Goal: Task Accomplishment & Management: Complete application form

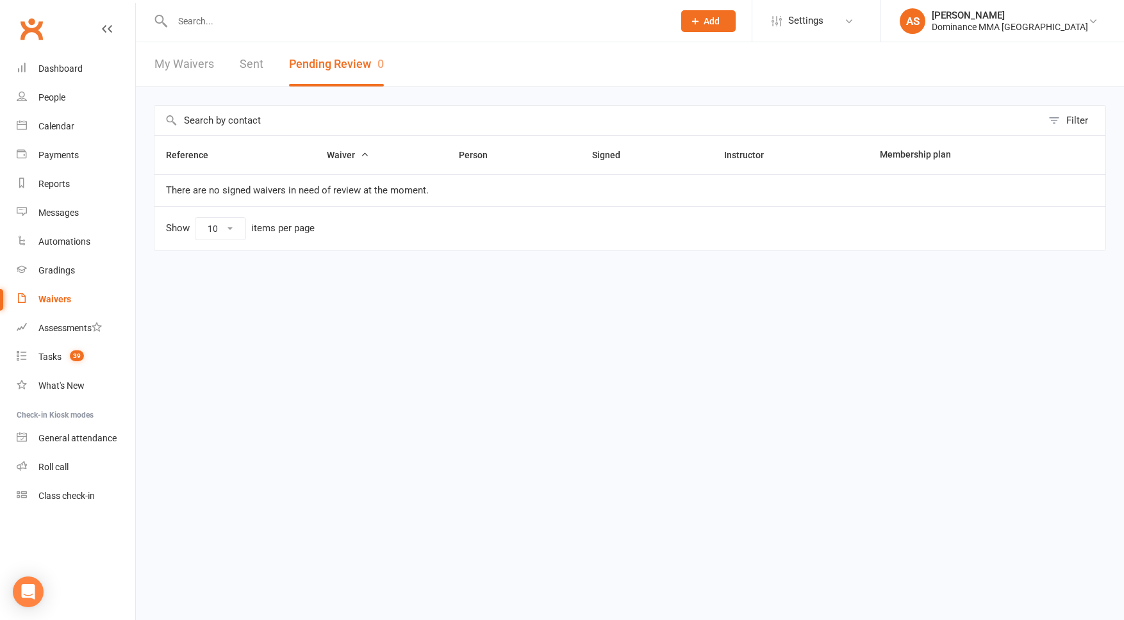
click at [220, 22] on input "text" at bounding box center [416, 21] width 496 height 18
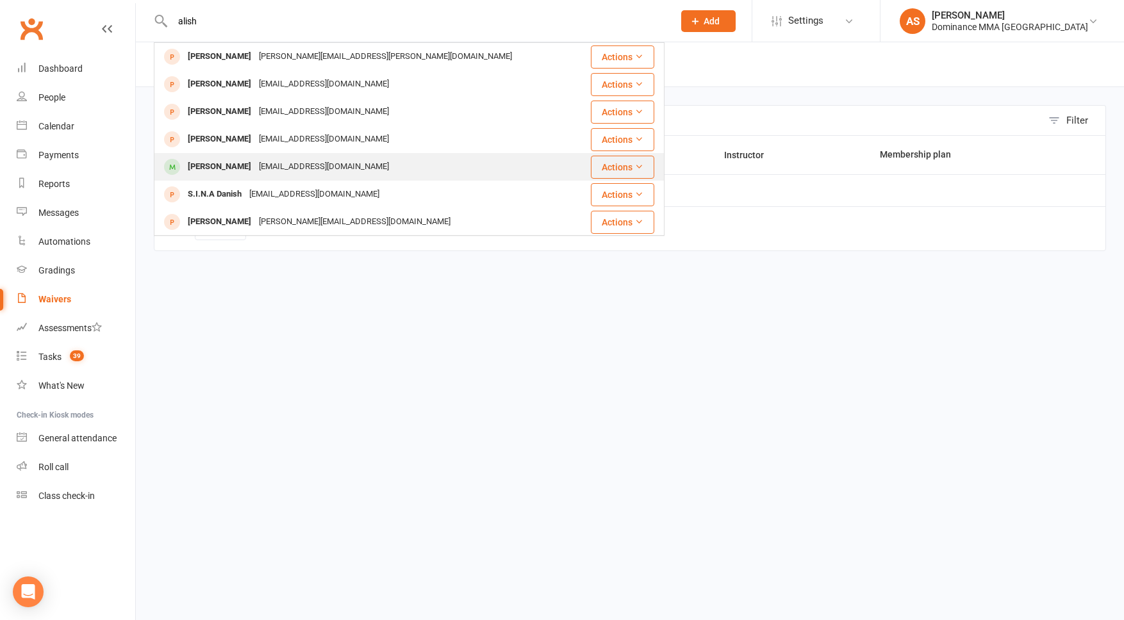
type input "alish"
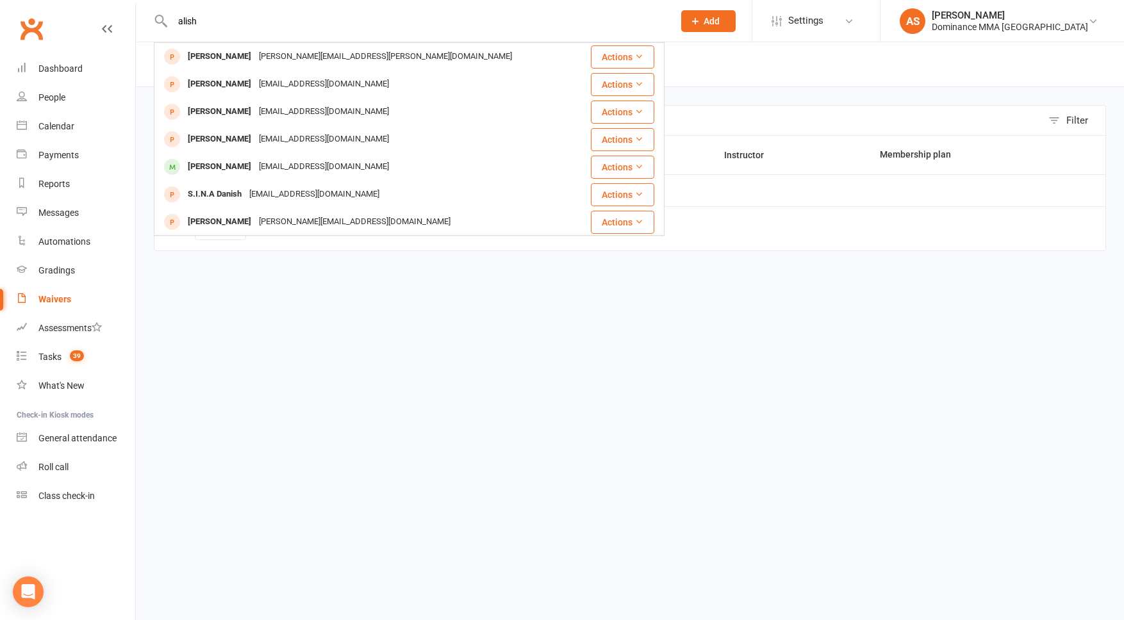
click at [233, 164] on div "[PERSON_NAME]" at bounding box center [219, 167] width 71 height 19
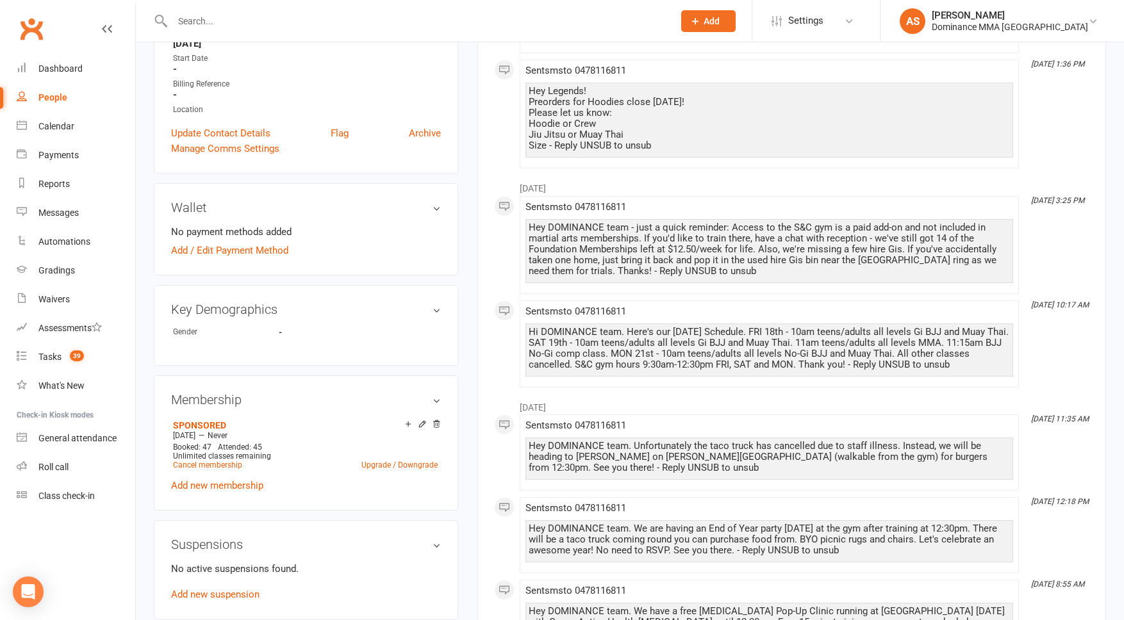
scroll to position [325, 0]
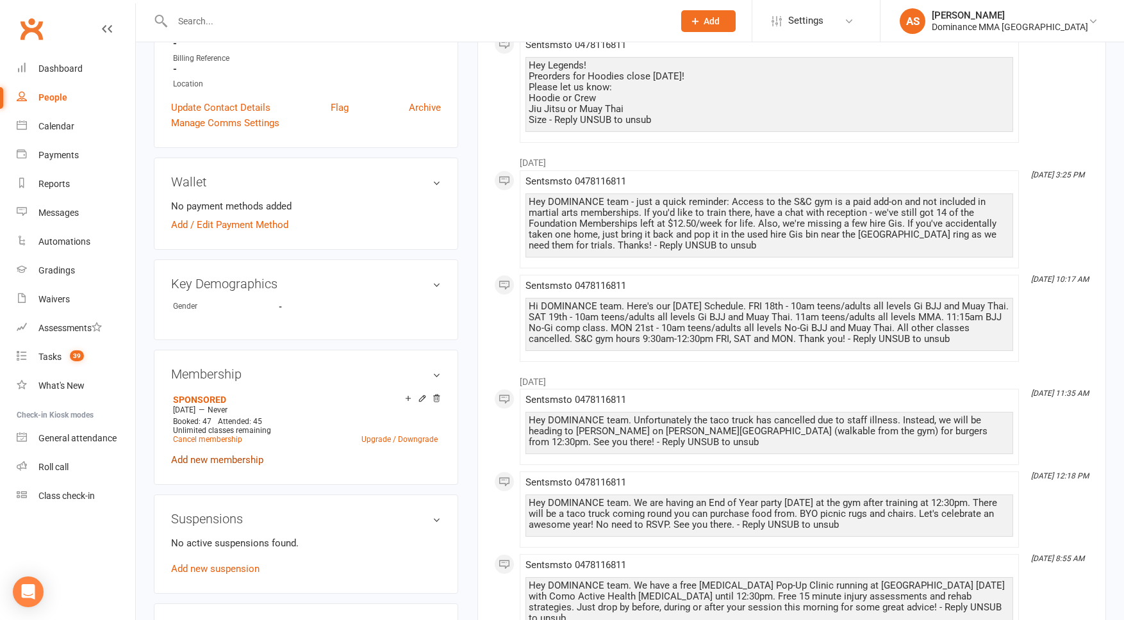
click at [249, 457] on link "Add new membership" at bounding box center [217, 460] width 92 height 12
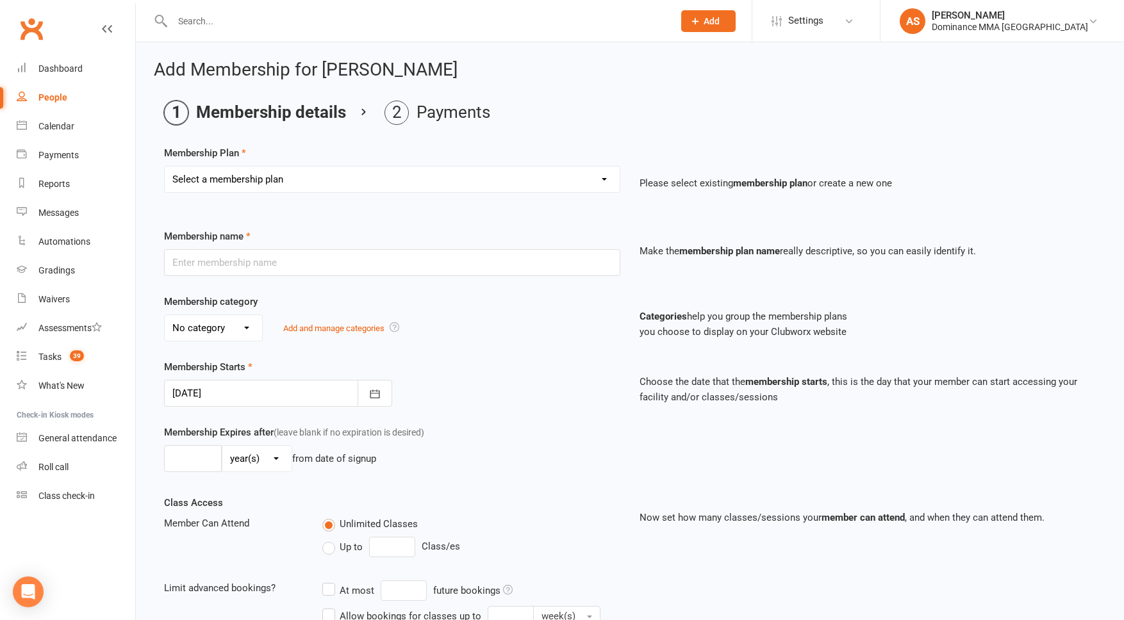
click at [276, 194] on div "Select a membership plan Sponsored MT or BJJ gear payment plan Paid in Full | A…" at bounding box center [391, 188] width 475 height 45
click at [284, 189] on select "Select a membership plan Sponsored MT or BJJ gear payment plan Paid in Full | A…" at bounding box center [392, 180] width 455 height 26
select select "10"
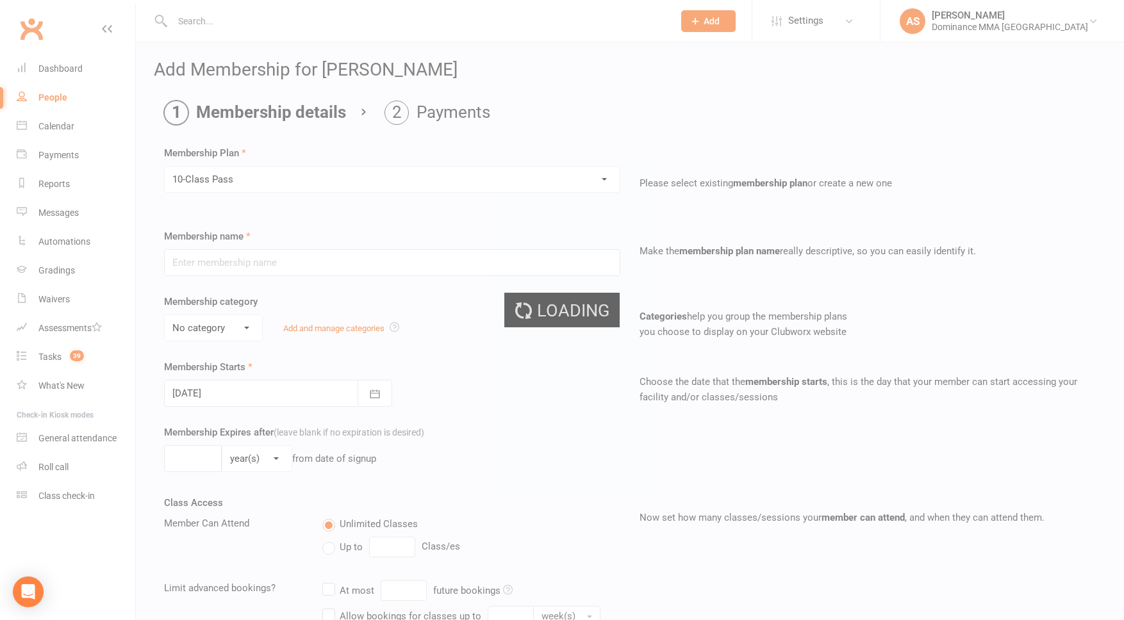
type input "10-Class Pass"
select select "0"
type input "4"
select select "2"
type input "10"
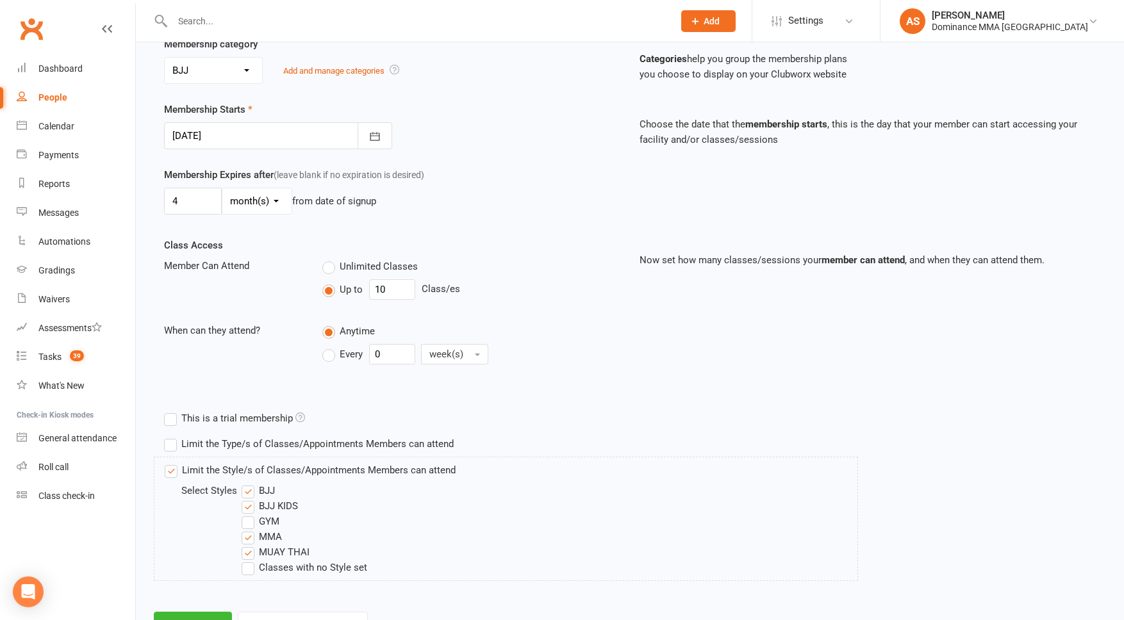
scroll to position [313, 0]
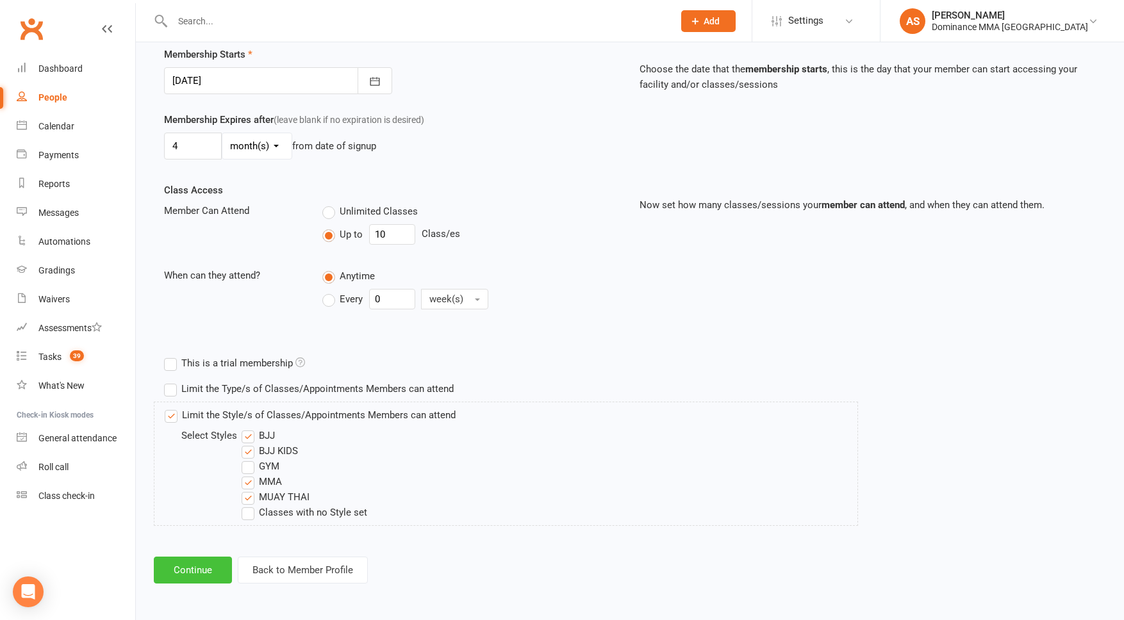
click at [212, 571] on button "Continue" at bounding box center [193, 570] width 78 height 27
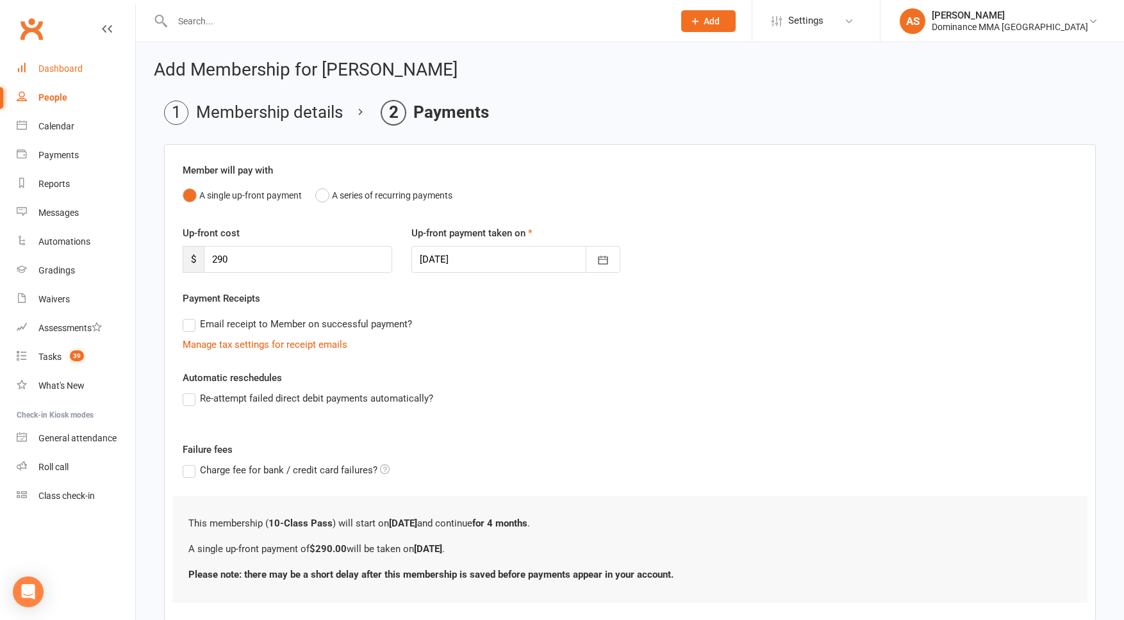
click at [57, 71] on div "Dashboard" at bounding box center [60, 68] width 44 height 10
